Goal: Transaction & Acquisition: Purchase product/service

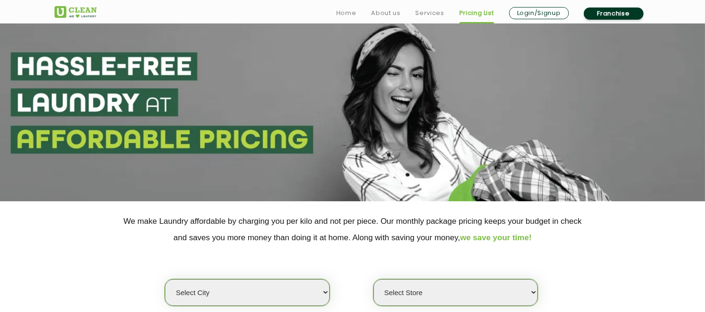
scroll to position [172, 0]
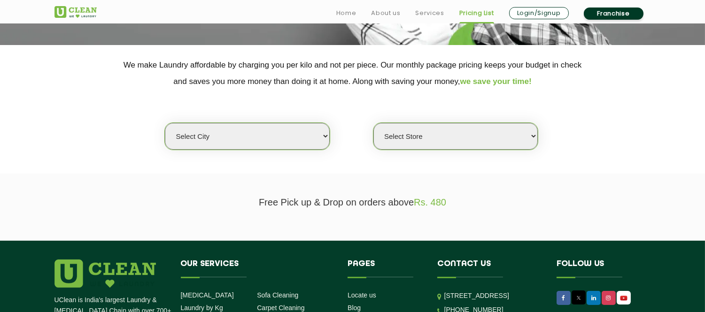
click at [318, 130] on select "Select city" at bounding box center [247, 136] width 164 height 27
click at [165, 123] on select "Select city" at bounding box center [247, 136] width 164 height 27
click at [280, 147] on select "Select city" at bounding box center [247, 136] width 164 height 27
click at [429, 145] on select "Select Store" at bounding box center [456, 136] width 164 height 27
click at [378, 191] on section "Free Pick up & Drop on orders above Rs. 480" at bounding box center [352, 207] width 705 height 67
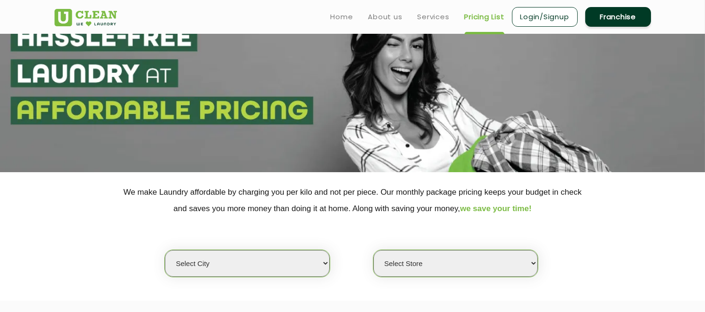
scroll to position [0, 0]
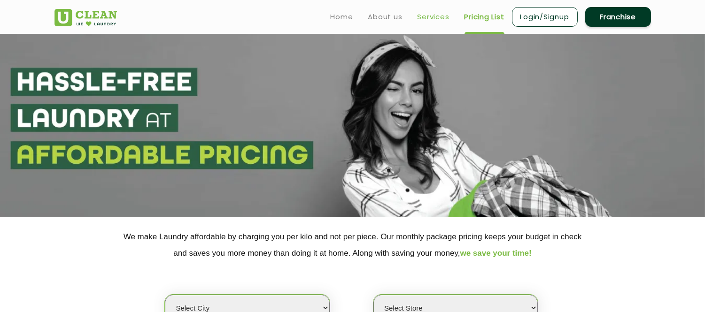
click at [424, 18] on link "Services" at bounding box center [434, 16] width 32 height 11
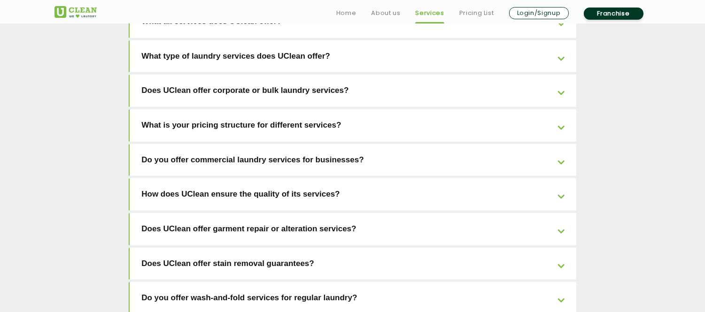
scroll to position [1723, 0]
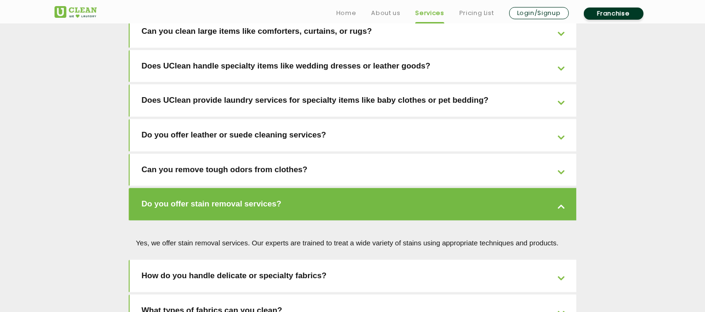
scroll to position [1880, 0]
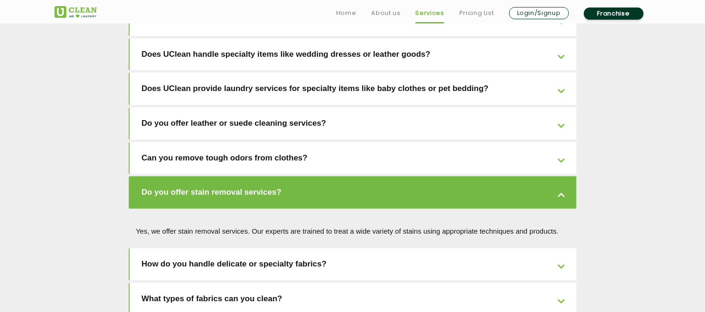
click at [285, 249] on link "How do you handle delicate or specialty fabrics?" at bounding box center [353, 265] width 447 height 32
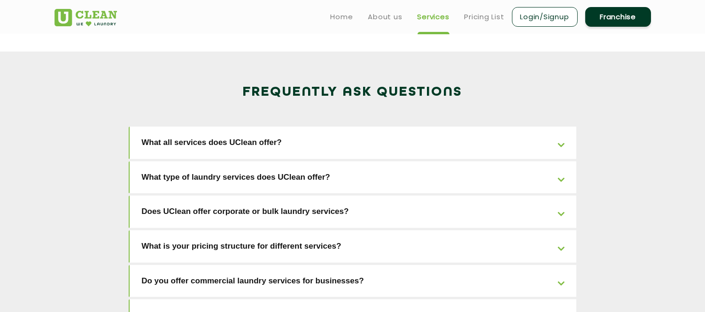
scroll to position [975, 0]
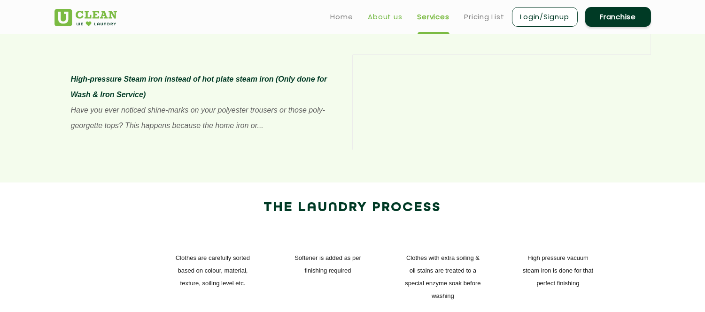
click at [397, 19] on link "About us" at bounding box center [385, 16] width 34 height 11
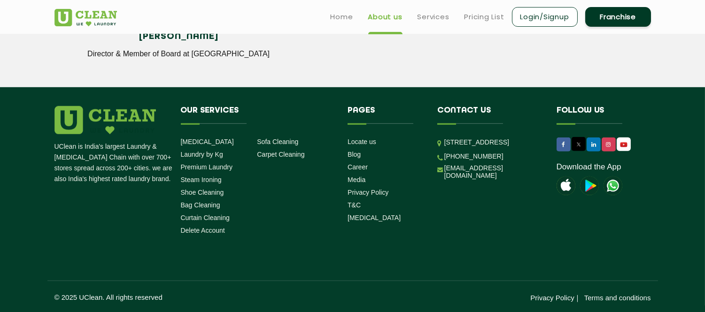
scroll to position [585, 0]
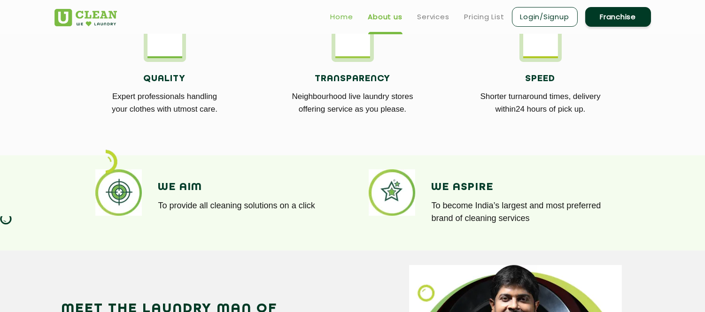
click at [340, 12] on link "Home" at bounding box center [342, 16] width 23 height 11
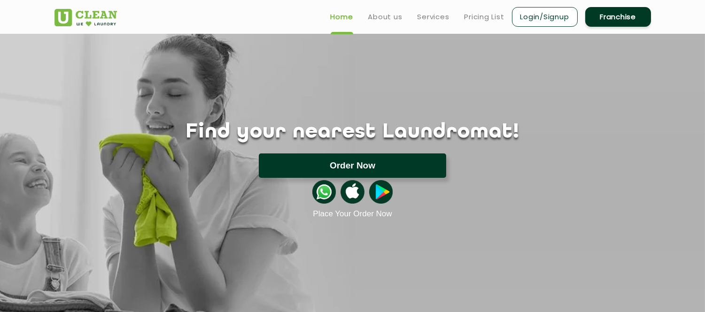
click at [342, 170] on button "Order Now" at bounding box center [352, 166] width 187 height 24
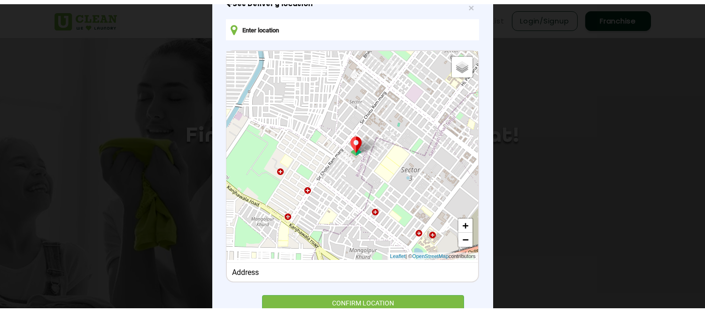
scroll to position [117, 0]
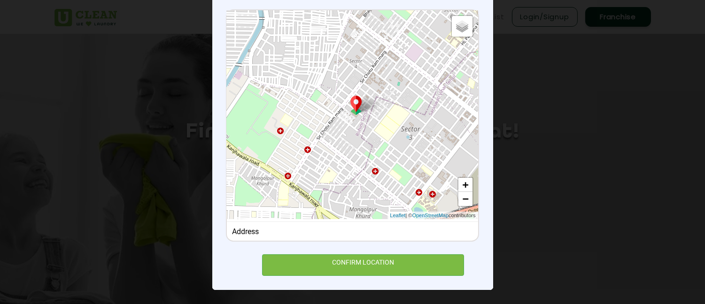
click at [569, 138] on div "× Set Delivery location Default Satellite + − Leaflet | © OpenStreetMap contrib…" at bounding box center [352, 152] width 705 height 304
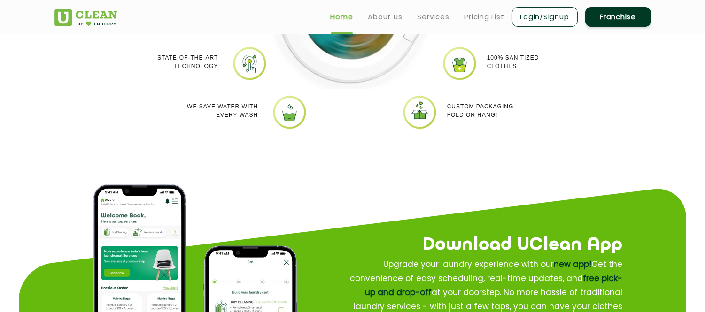
scroll to position [978, 0]
